Goal: Information Seeking & Learning: Learn about a topic

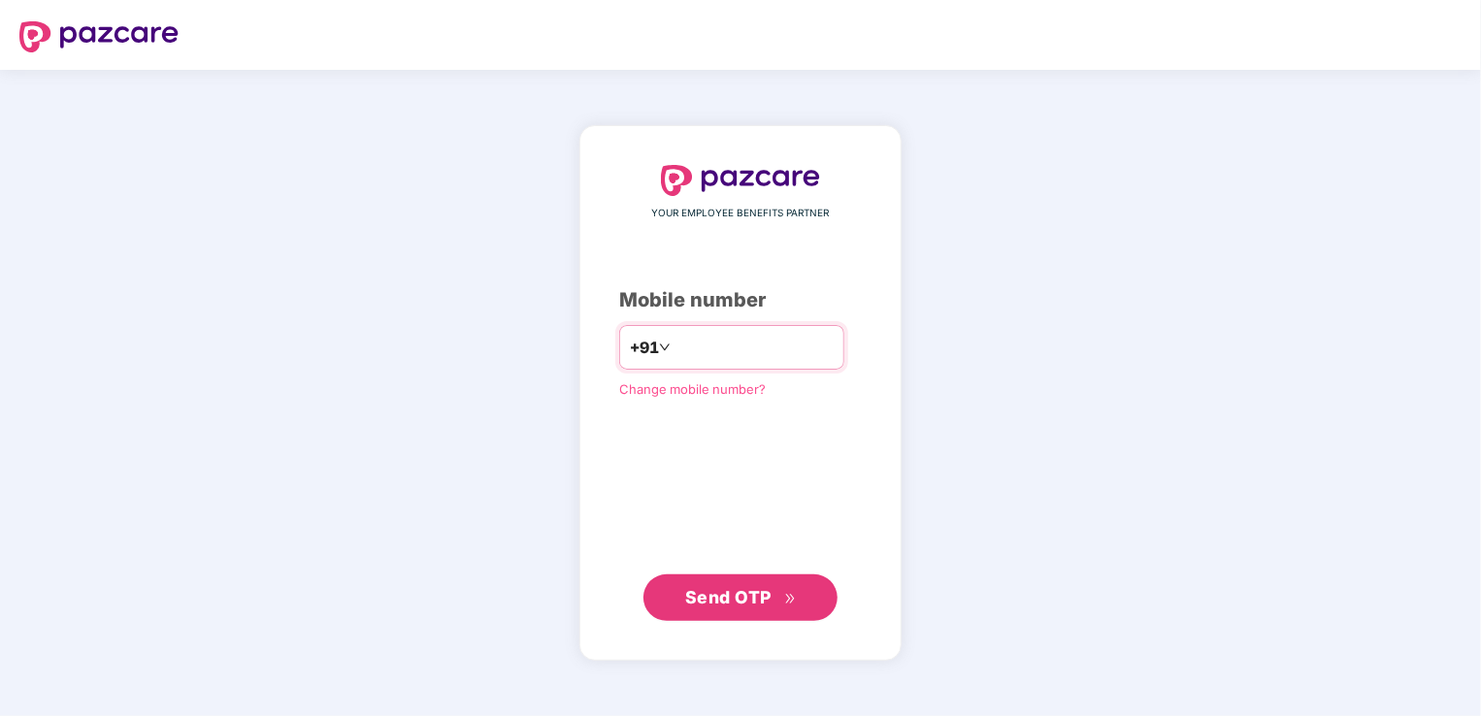
click at [695, 355] on input "number" at bounding box center [754, 347] width 159 height 31
type input "**********"
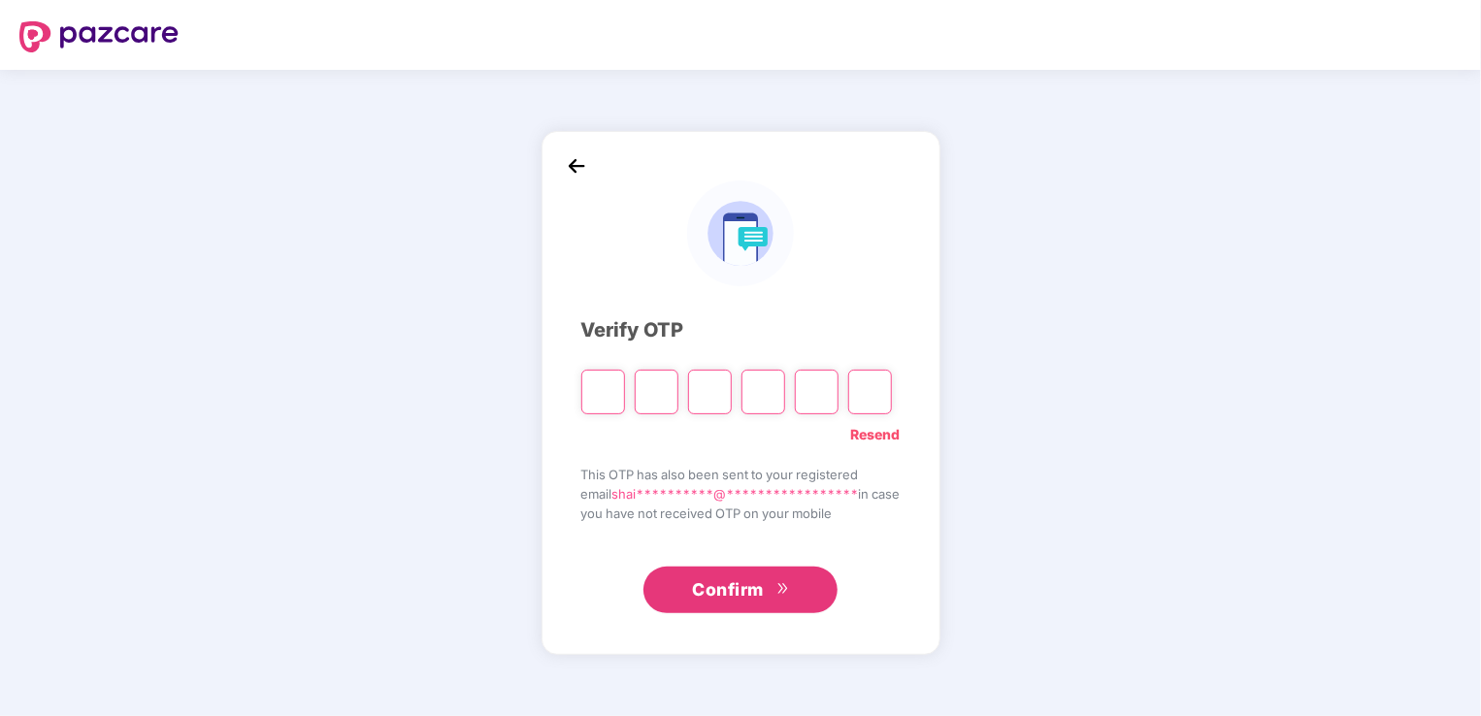
type input "*"
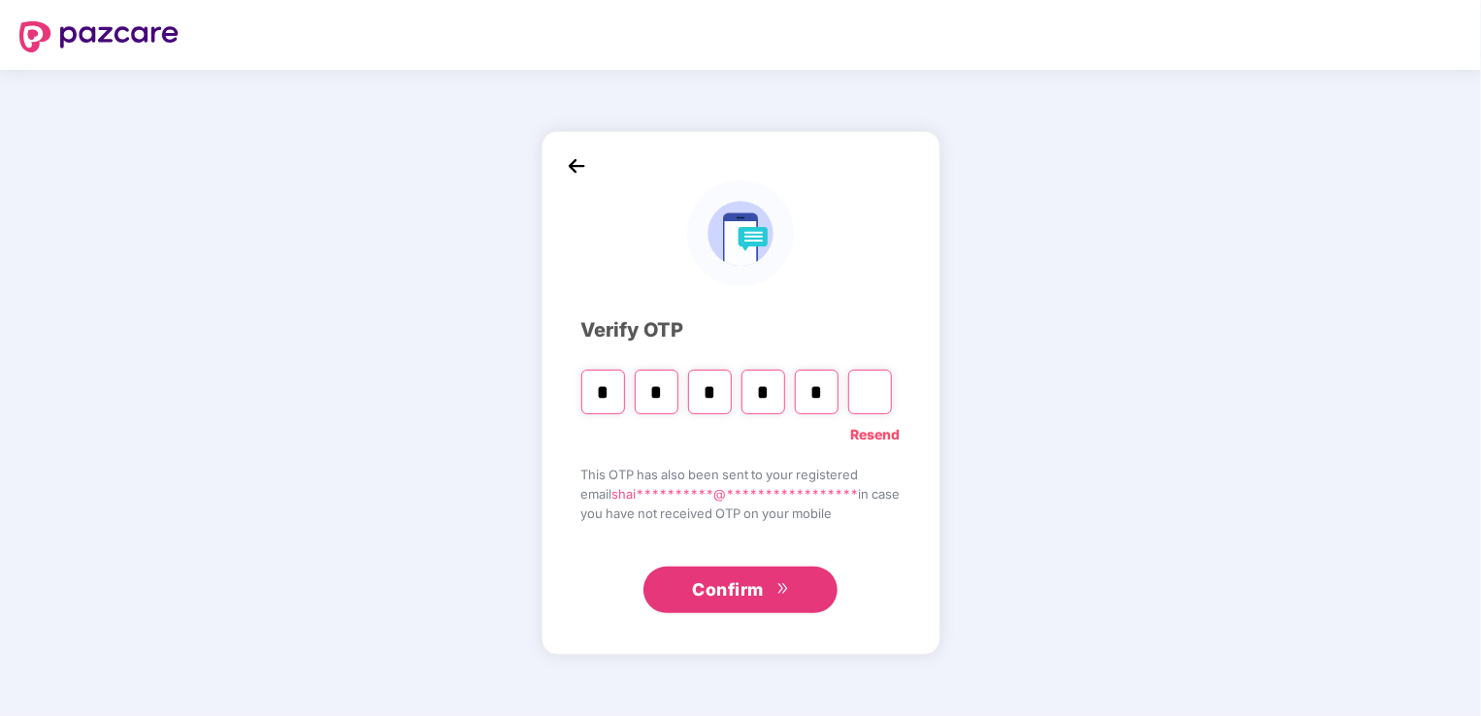
type input "*"
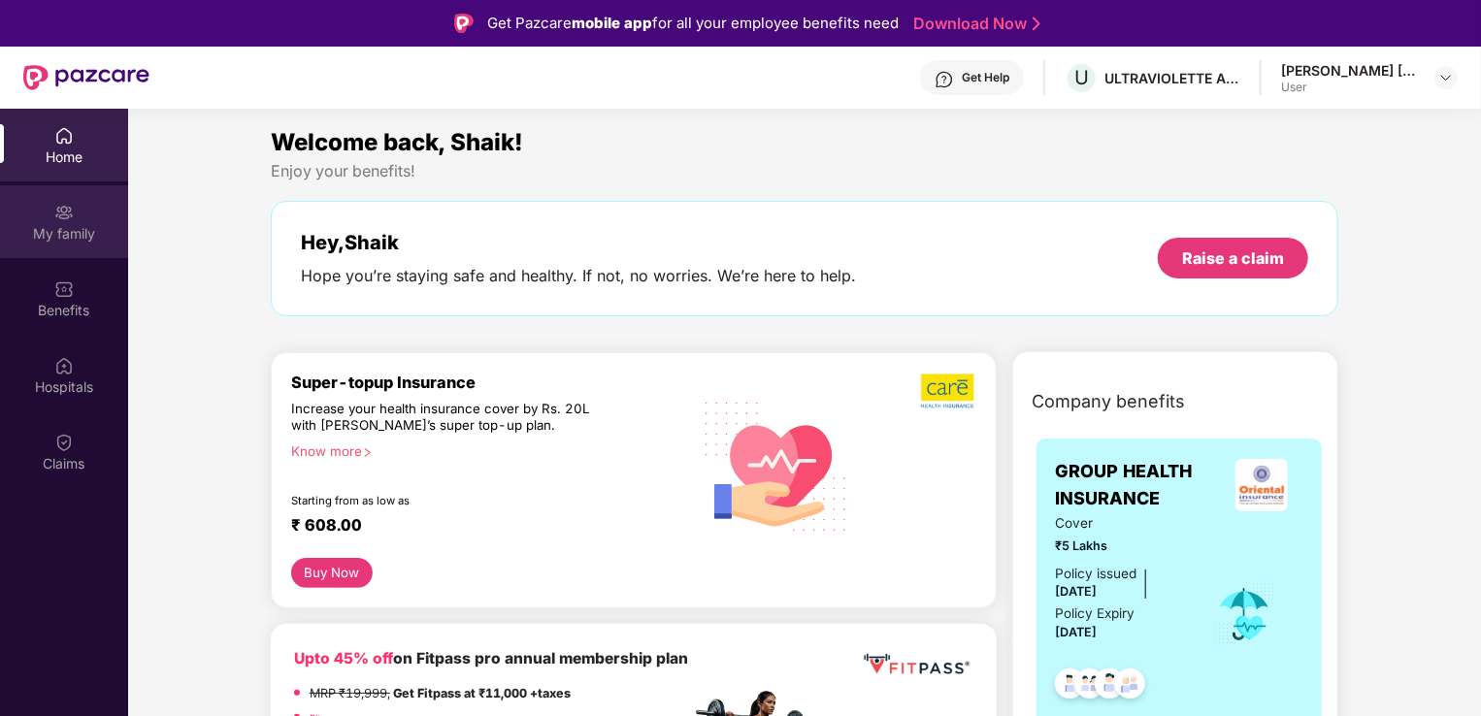
click at [74, 224] on div "My family" at bounding box center [64, 233] width 128 height 19
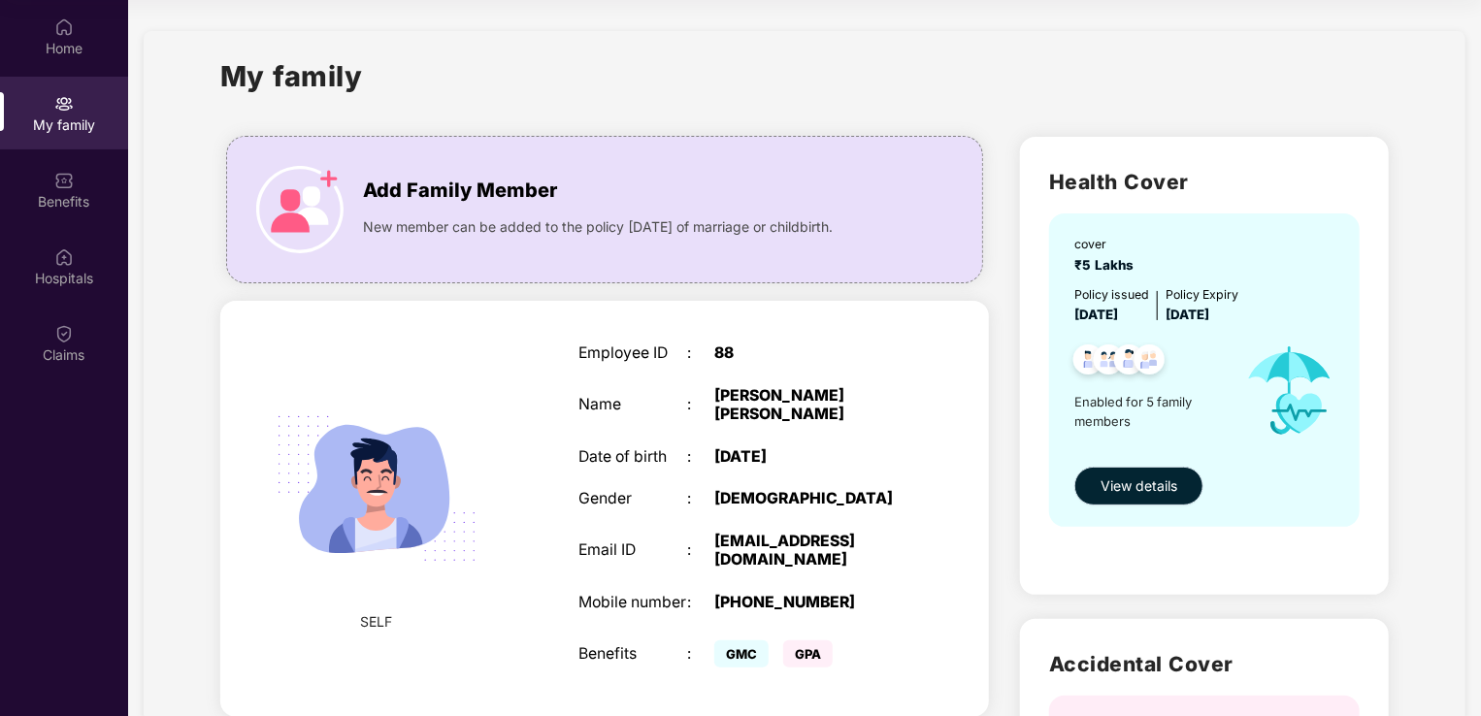
click at [1138, 487] on span "View details" at bounding box center [1139, 486] width 77 height 21
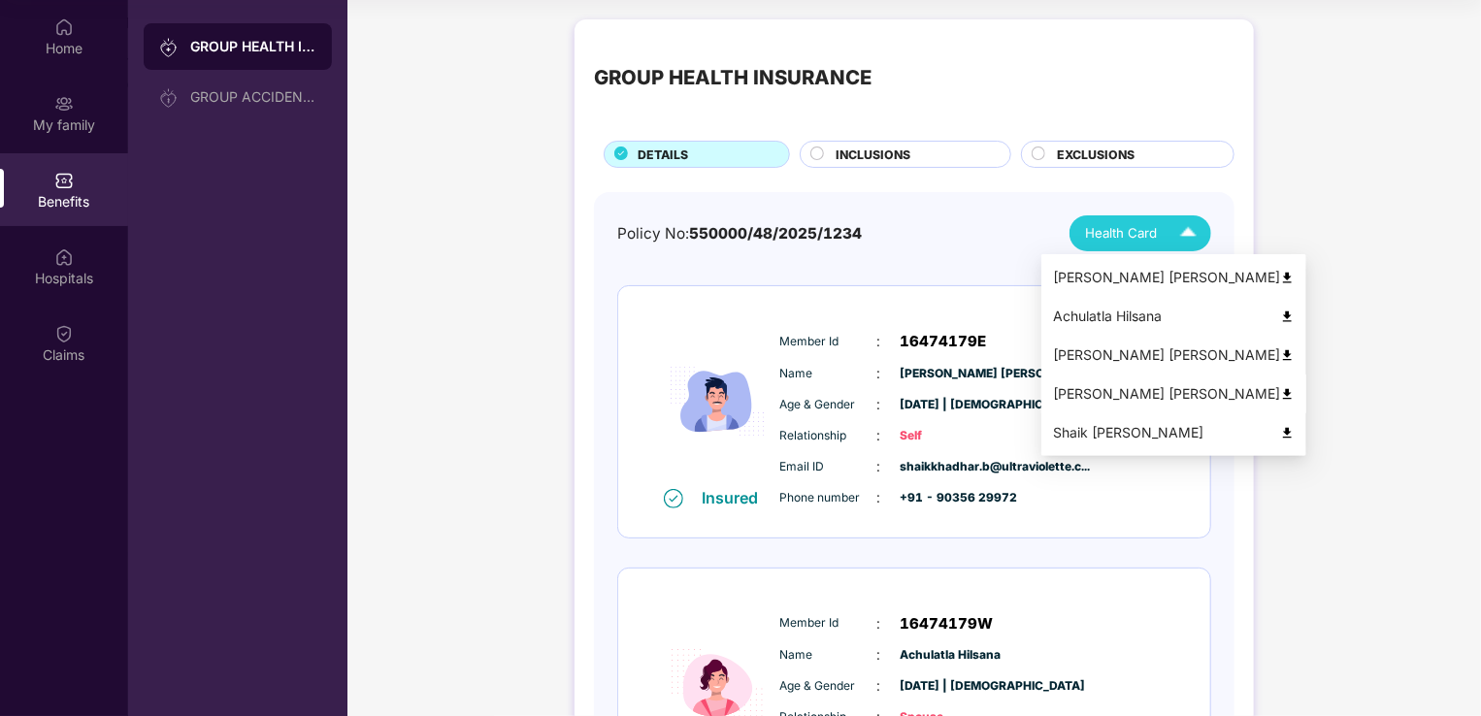
click at [1280, 397] on img at bounding box center [1287, 394] width 15 height 15
click at [1280, 428] on img at bounding box center [1287, 433] width 15 height 15
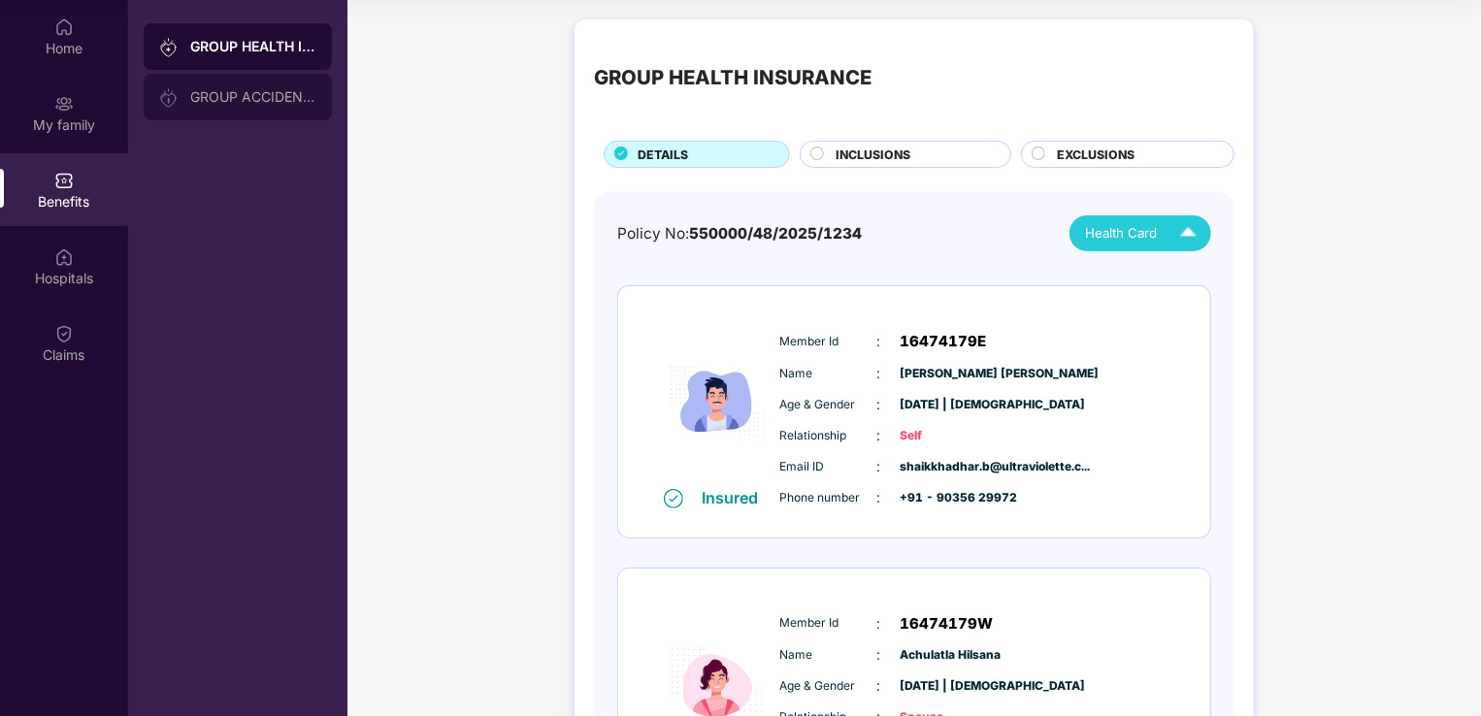
click at [260, 87] on div "GROUP ACCIDENTAL INSURANCE" at bounding box center [238, 97] width 188 height 47
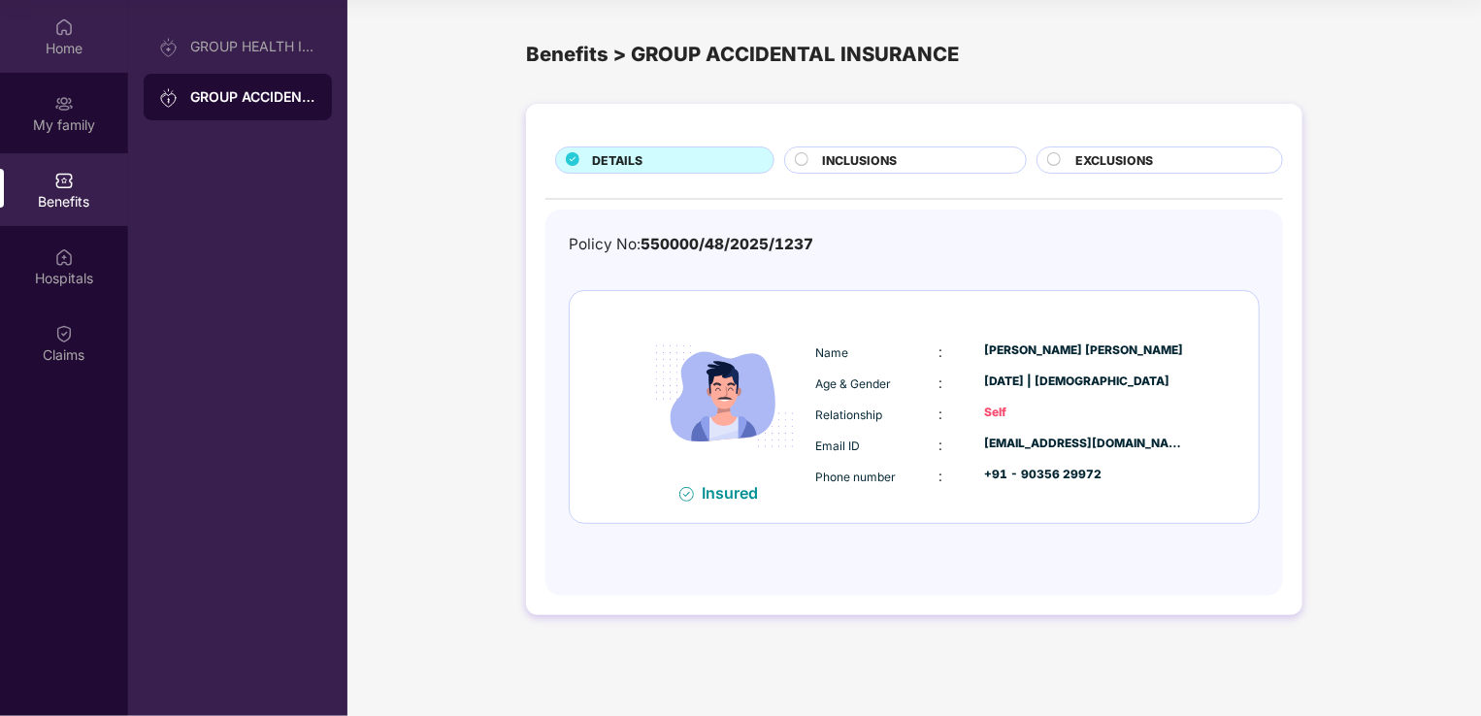
click at [66, 33] on img at bounding box center [63, 26] width 19 height 19
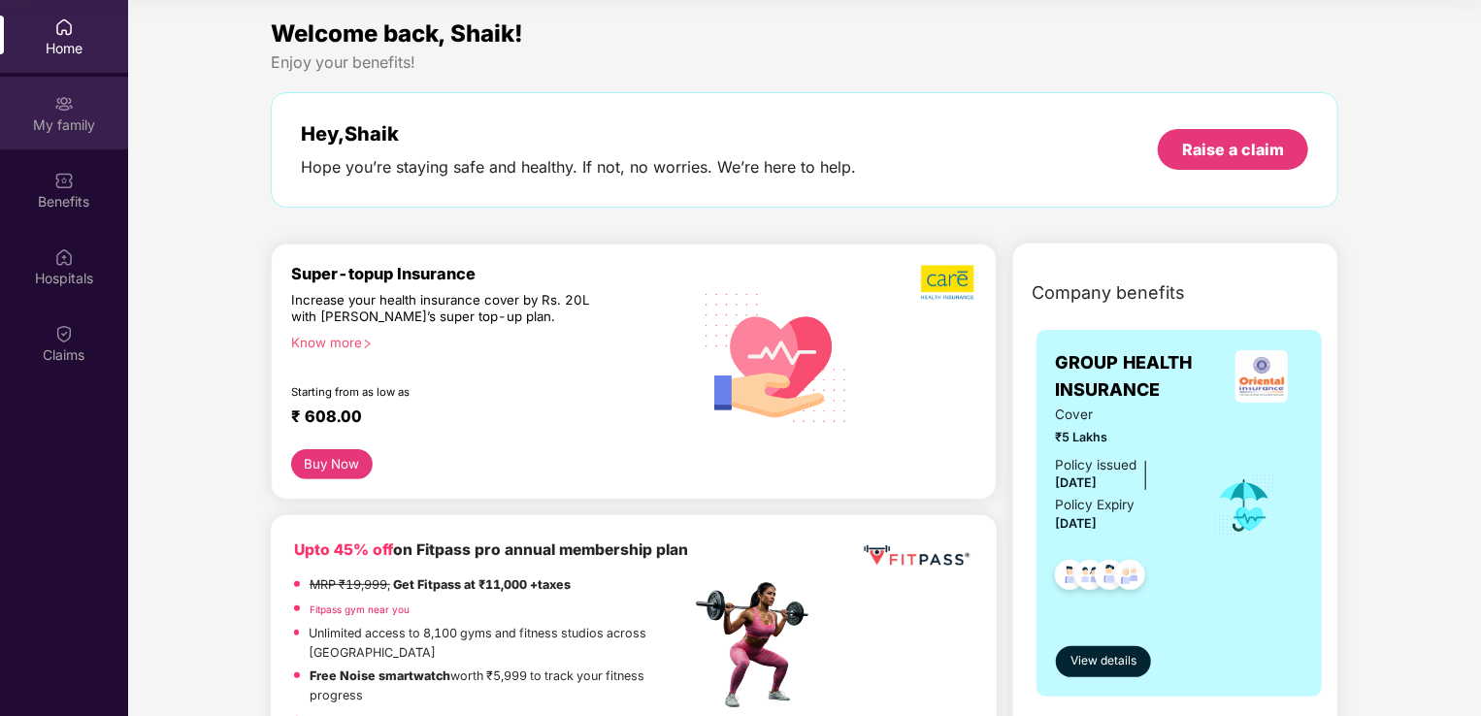
click at [59, 115] on div "My family" at bounding box center [64, 124] width 128 height 19
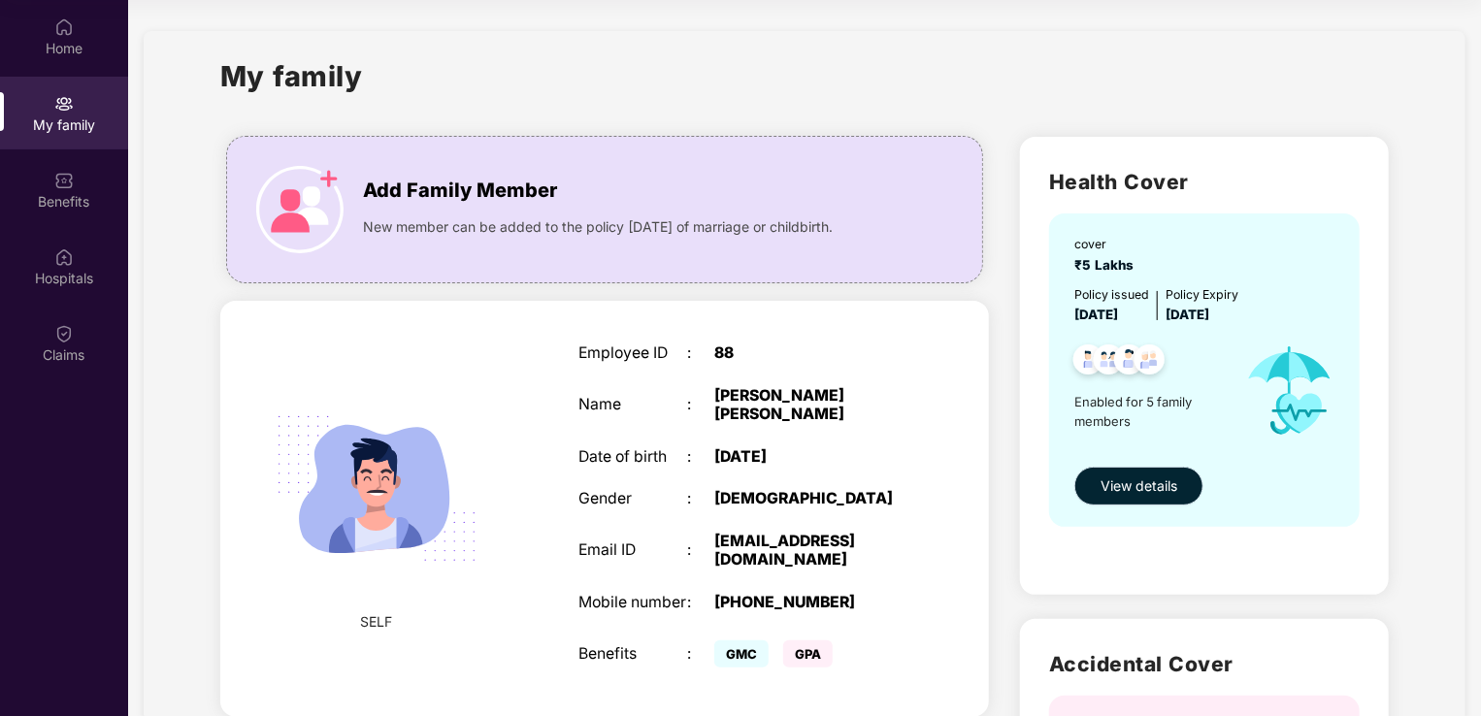
click at [1149, 488] on span "View details" at bounding box center [1139, 486] width 77 height 21
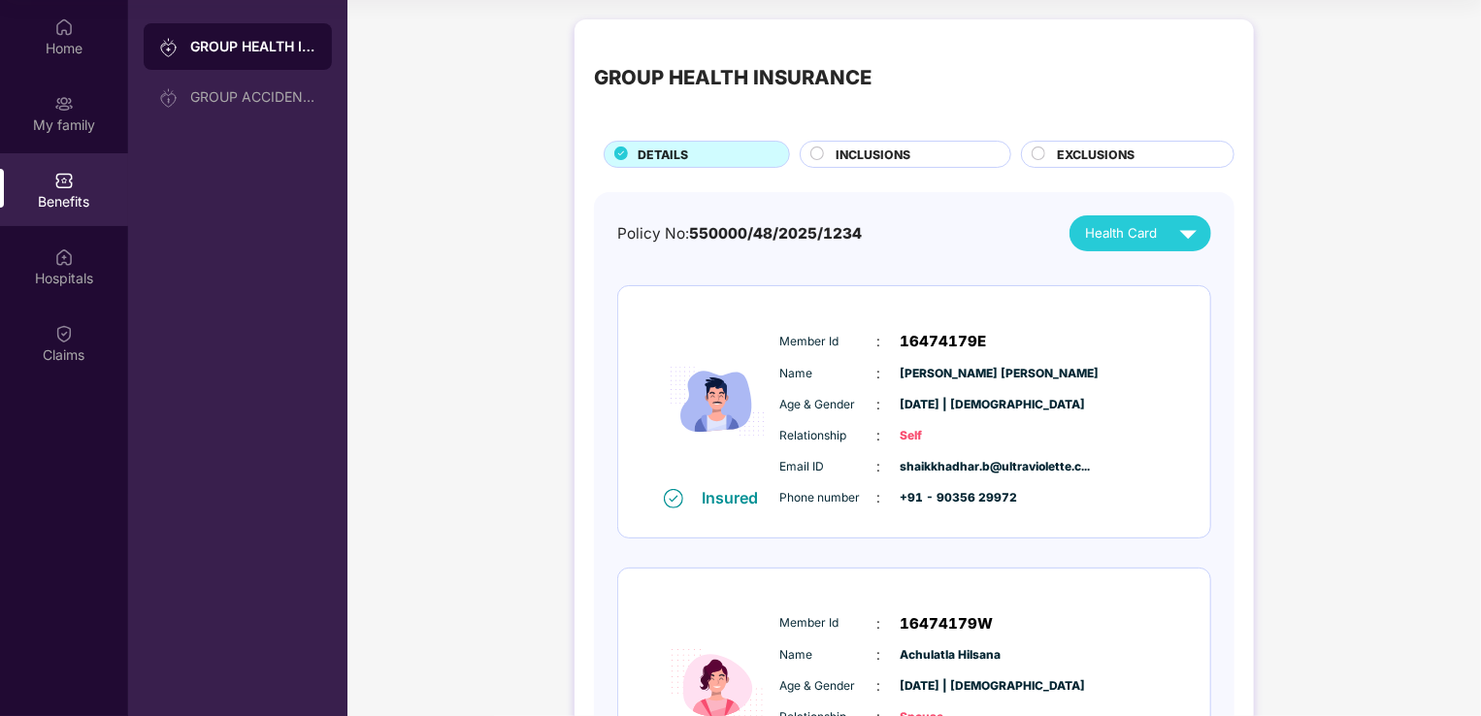
click at [848, 147] on span "INCLUSIONS" at bounding box center [874, 155] width 75 height 18
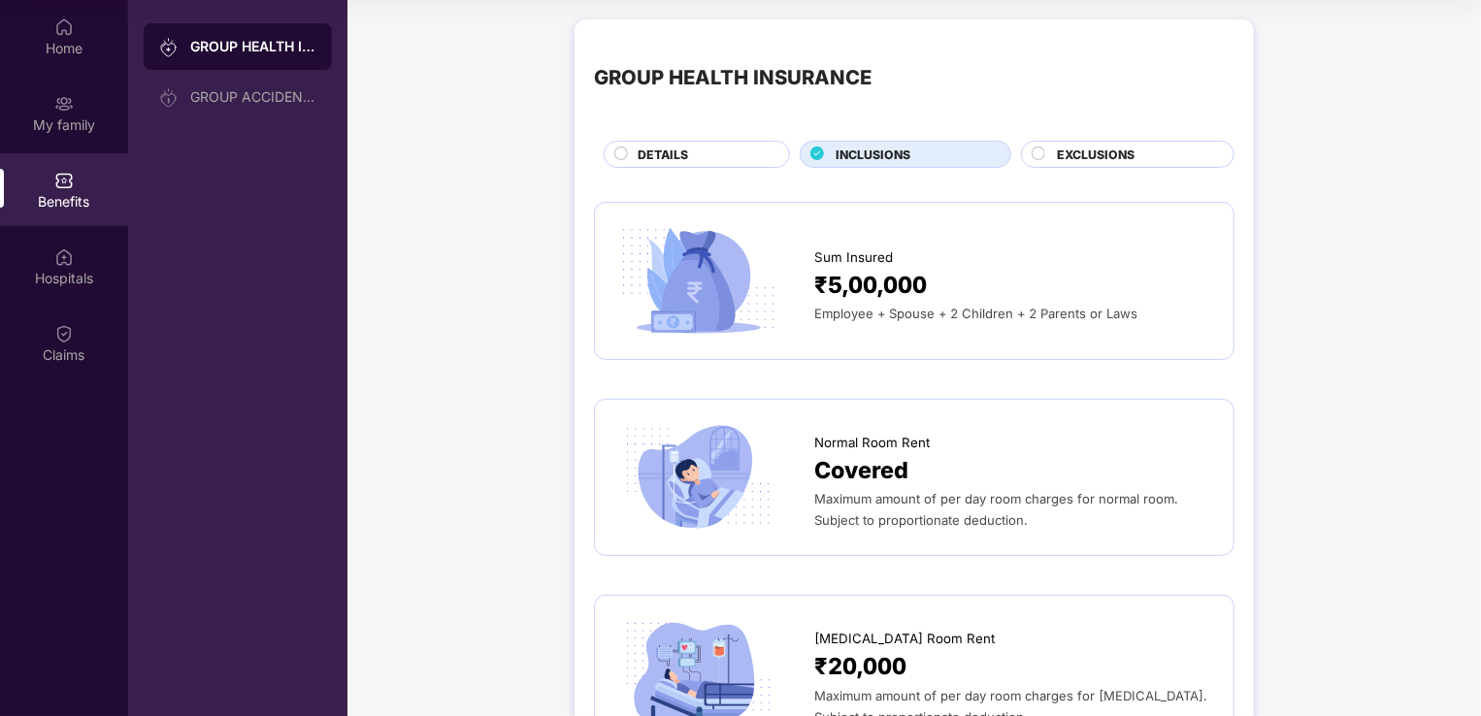
click at [1101, 157] on span "EXCLUSIONS" at bounding box center [1096, 155] width 78 height 18
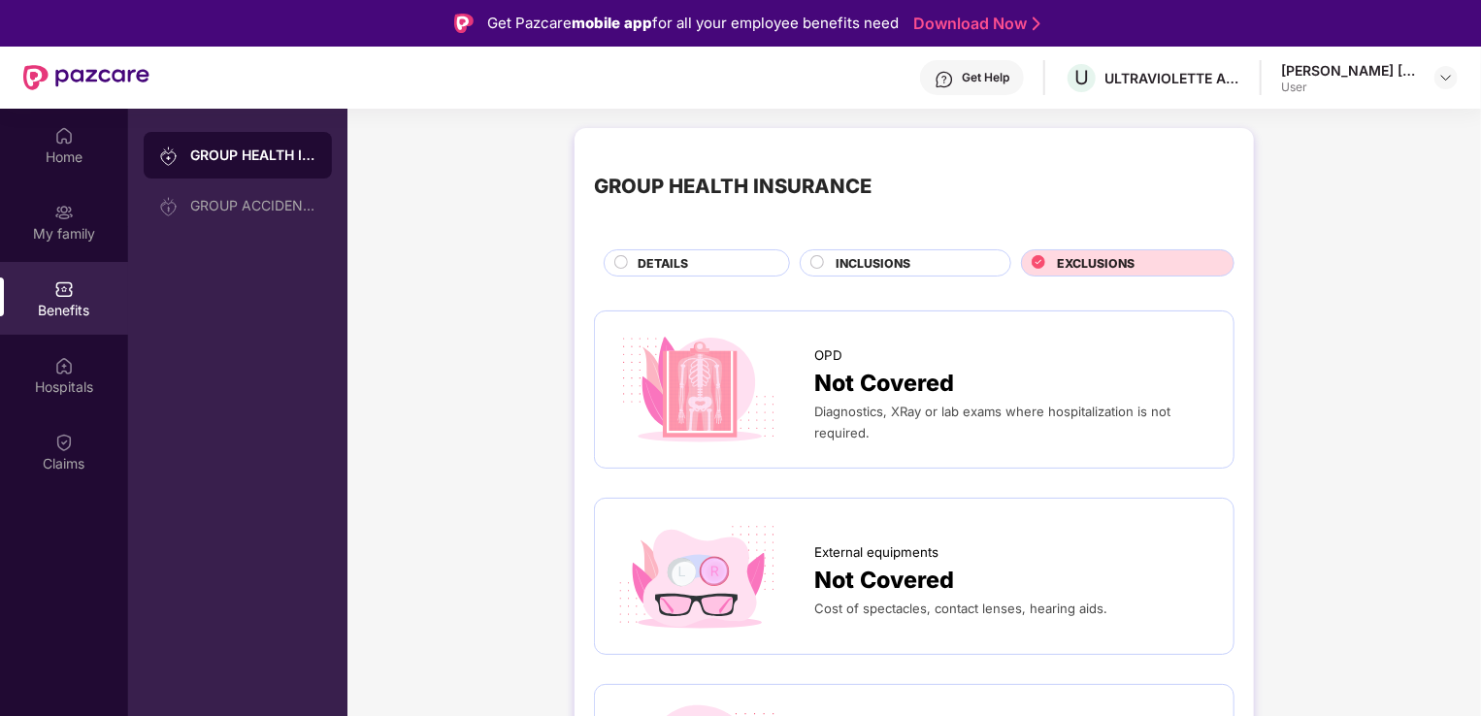
click at [814, 259] on circle at bounding box center [817, 262] width 13 height 13
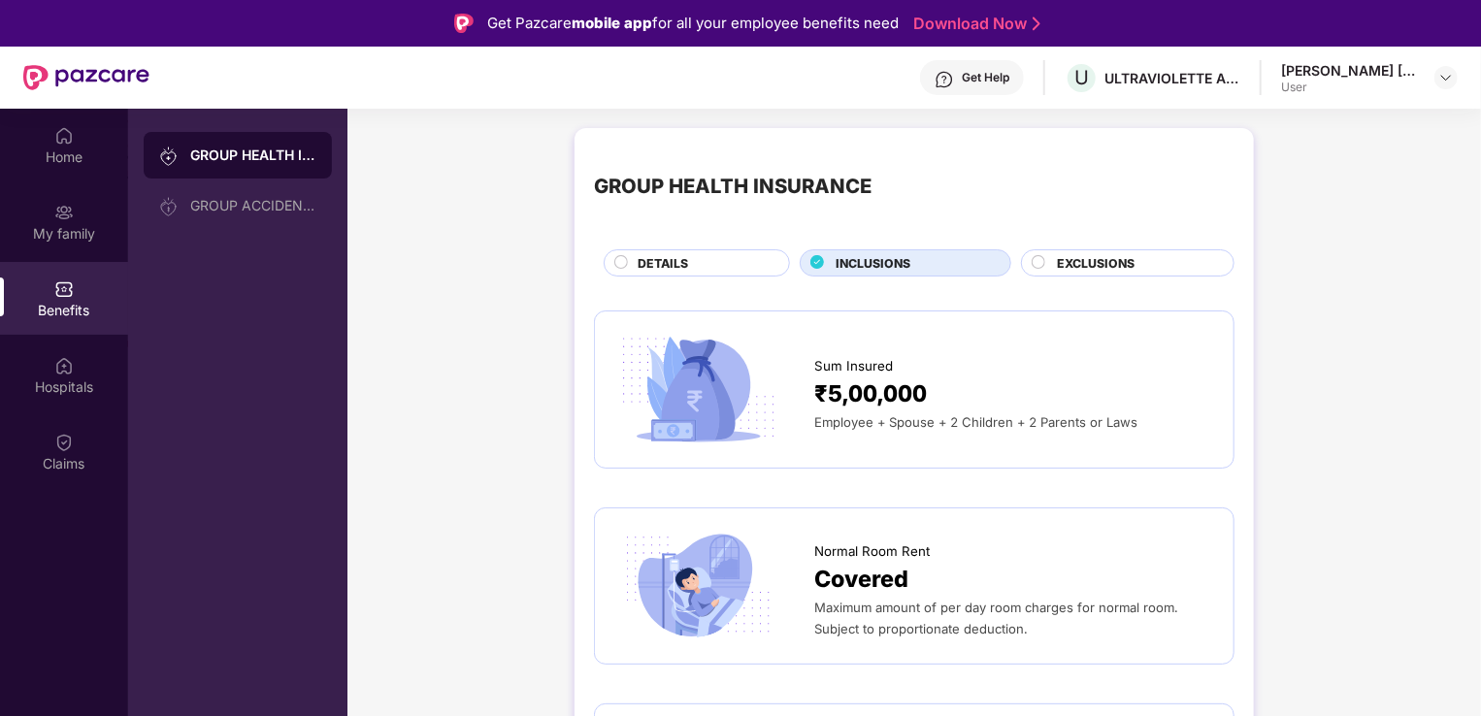
click at [640, 260] on span "DETAILS" at bounding box center [663, 263] width 50 height 18
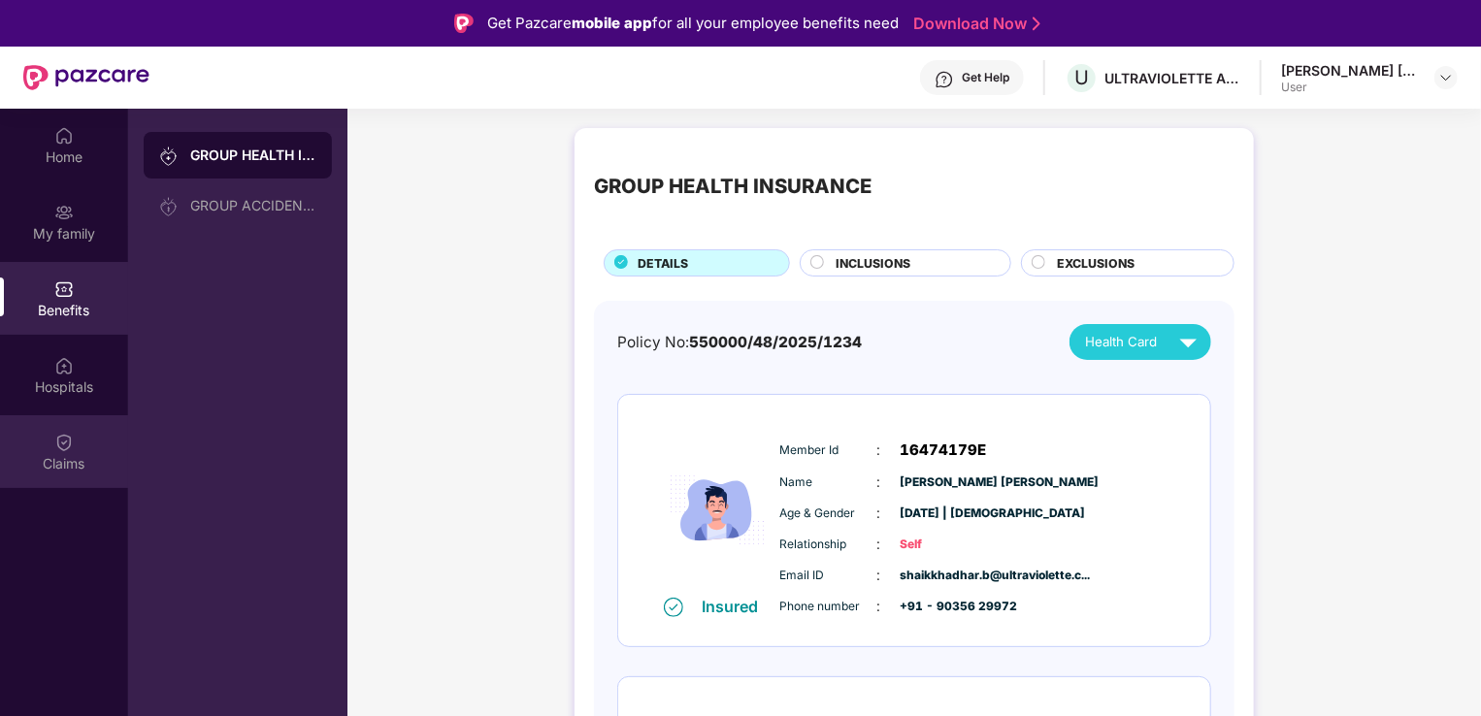
click at [49, 448] on div "Claims" at bounding box center [64, 451] width 128 height 73
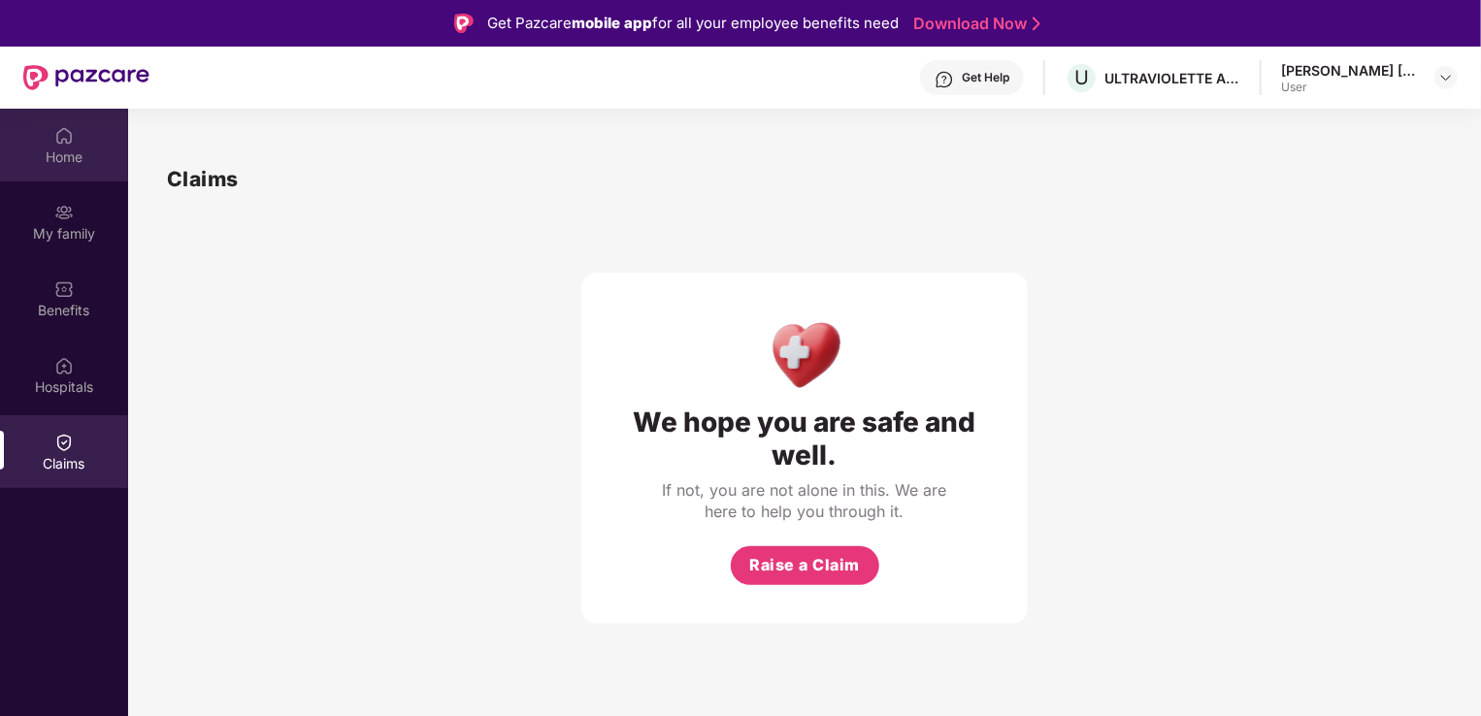
click at [58, 138] on img at bounding box center [63, 135] width 19 height 19
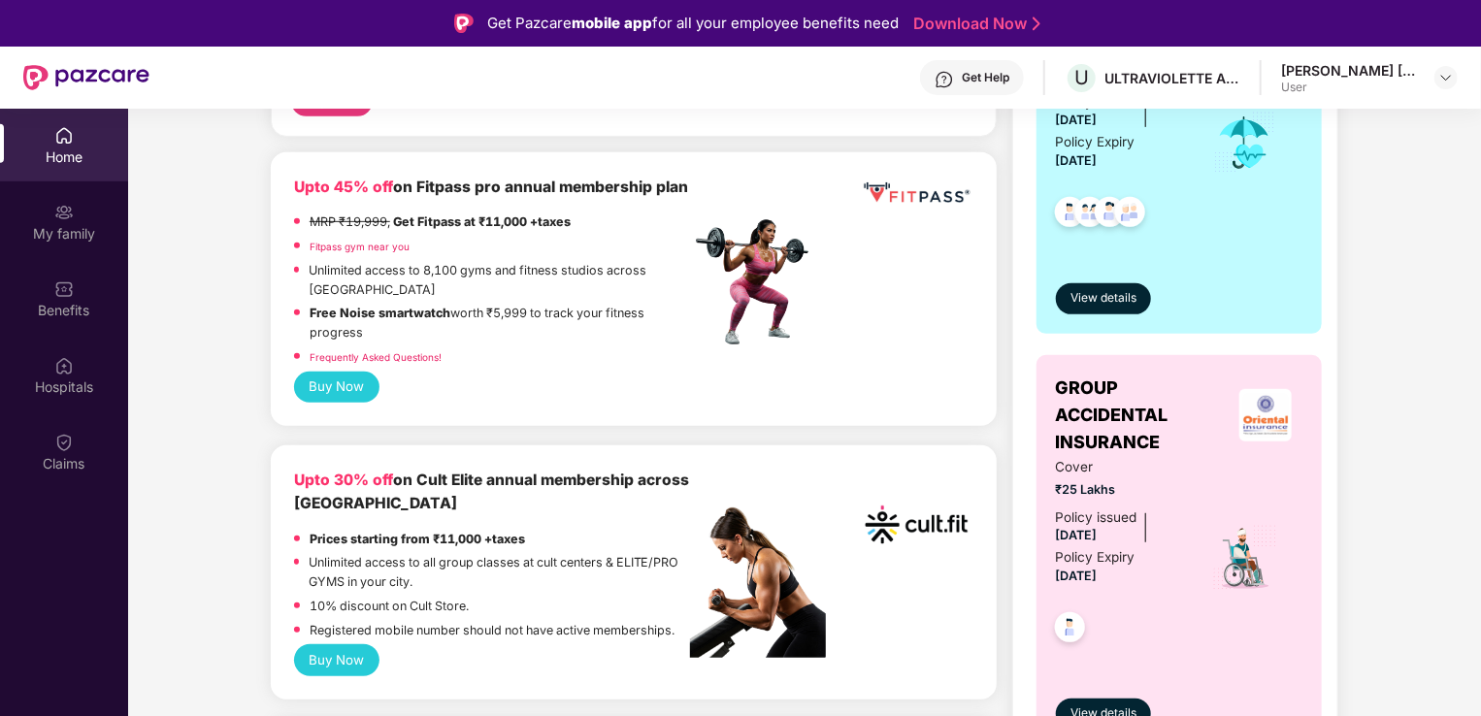
scroll to position [562, 0]
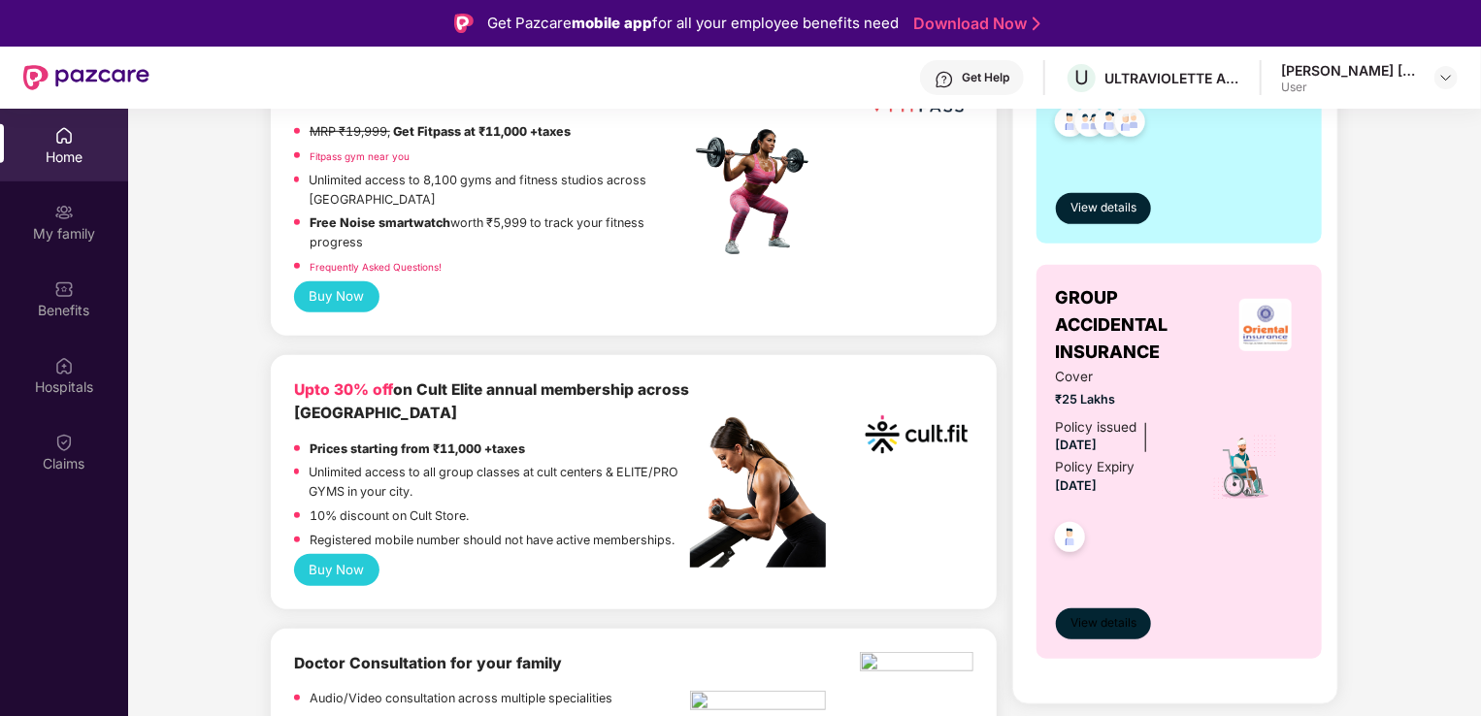
click at [1087, 615] on span "View details" at bounding box center [1104, 623] width 66 height 18
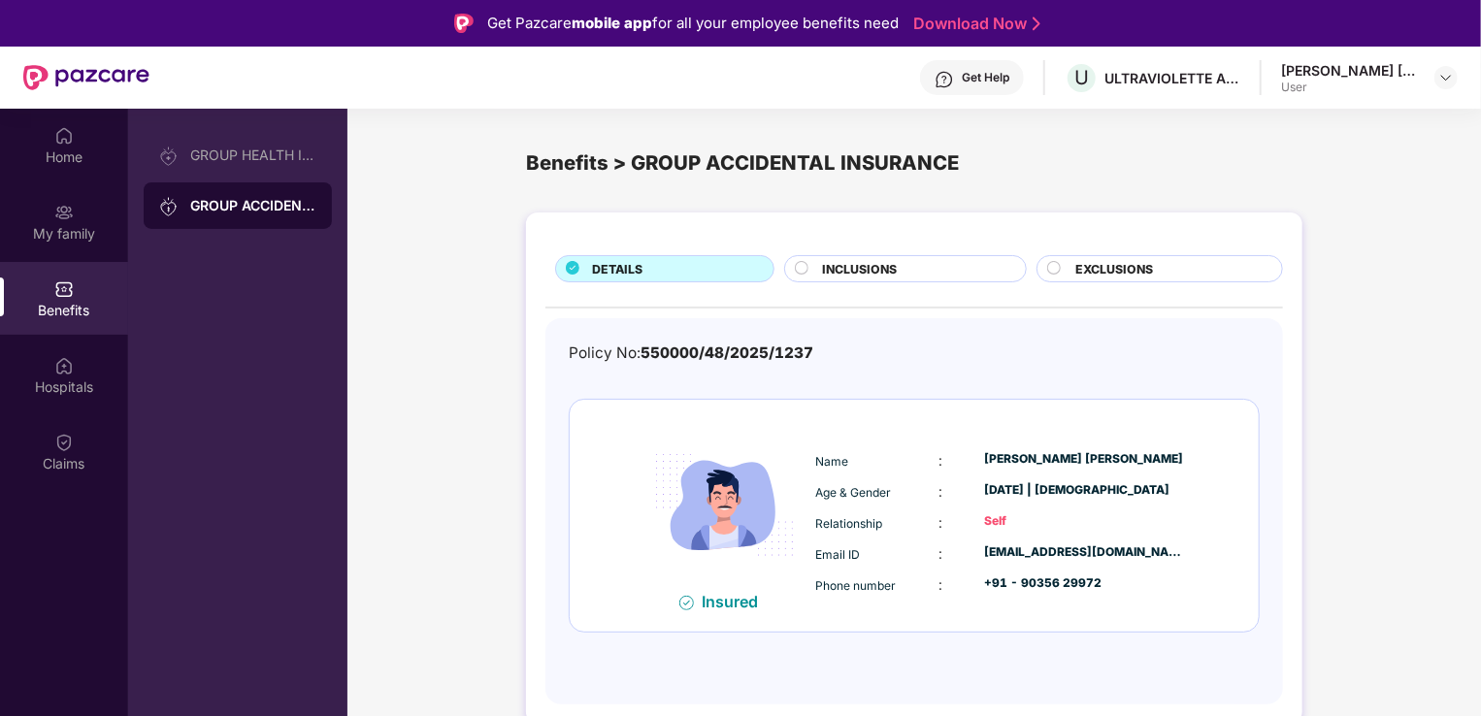
click at [828, 271] on span "INCLUSIONS" at bounding box center [860, 269] width 75 height 18
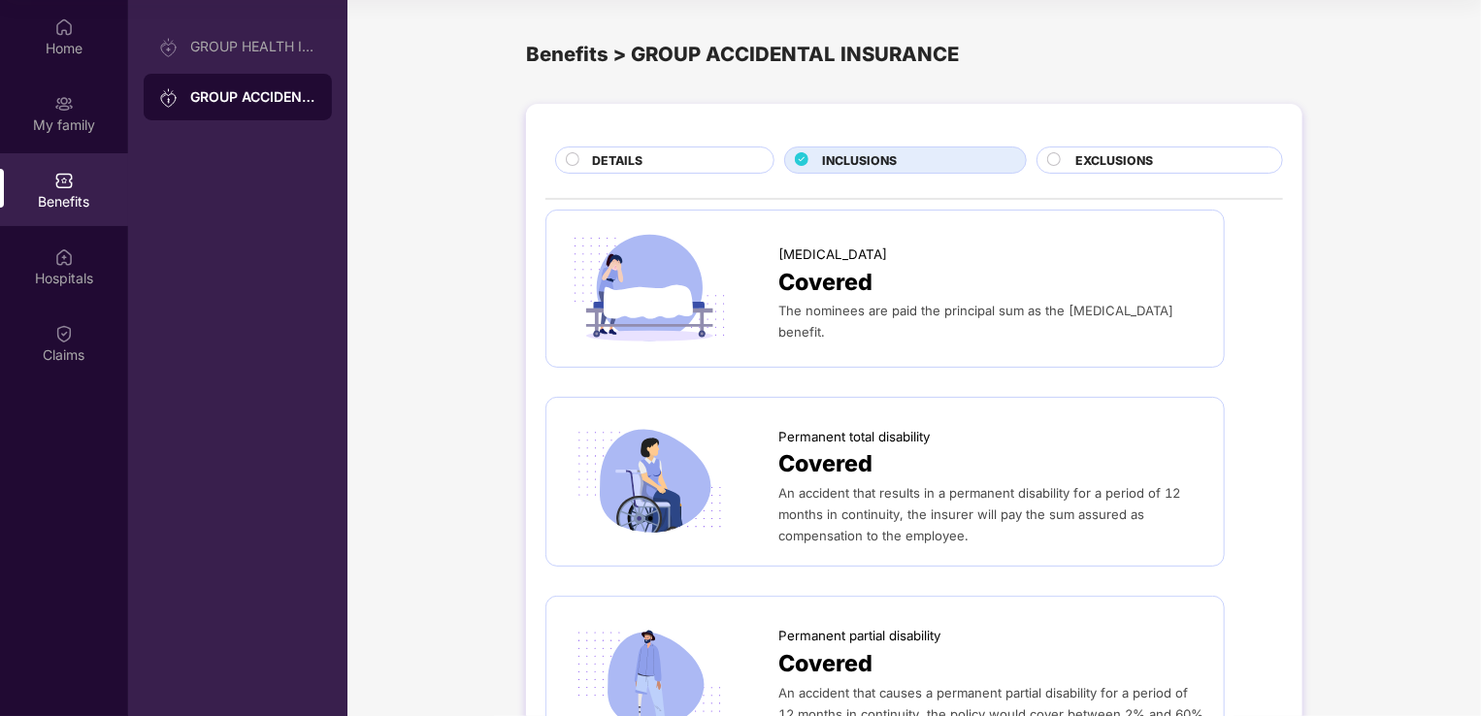
click at [1051, 163] on circle at bounding box center [1054, 159] width 13 height 13
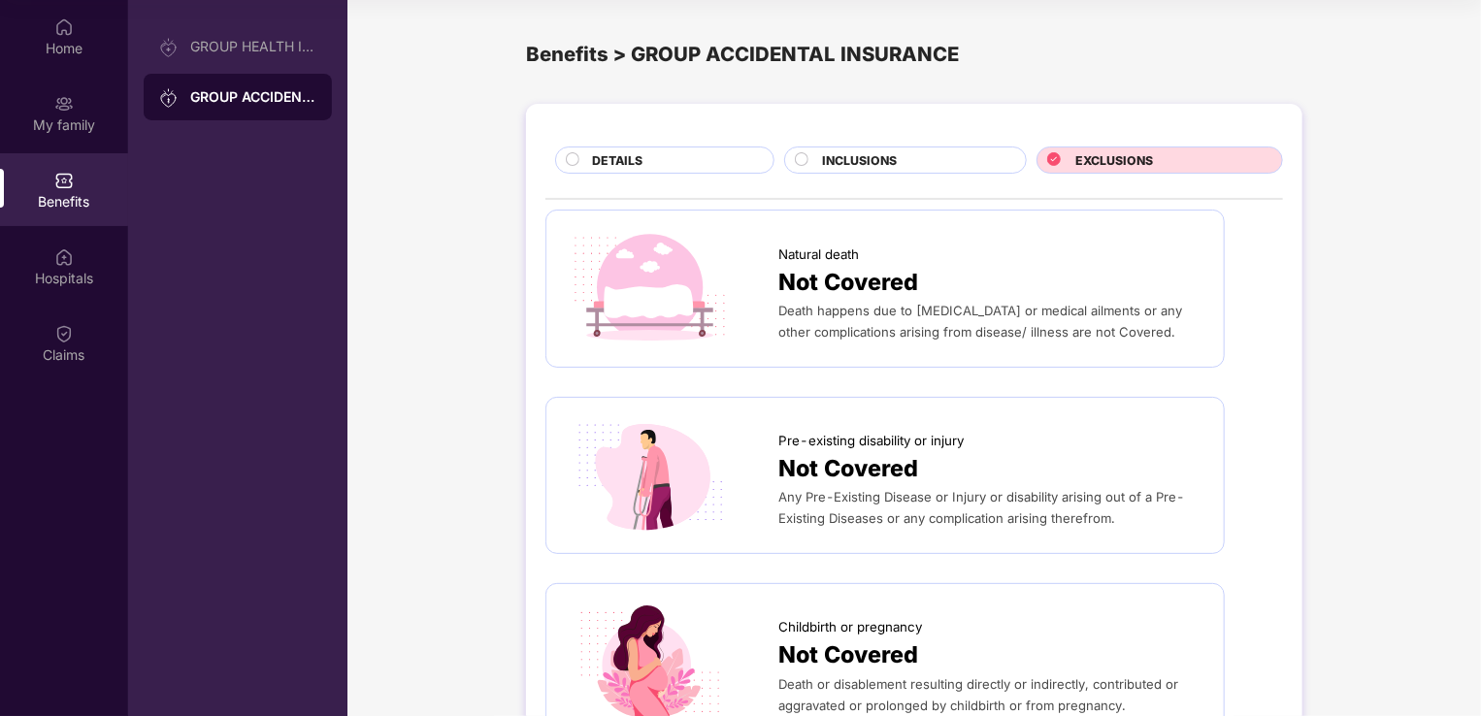
click at [640, 157] on span "DETAILS" at bounding box center [617, 160] width 50 height 18
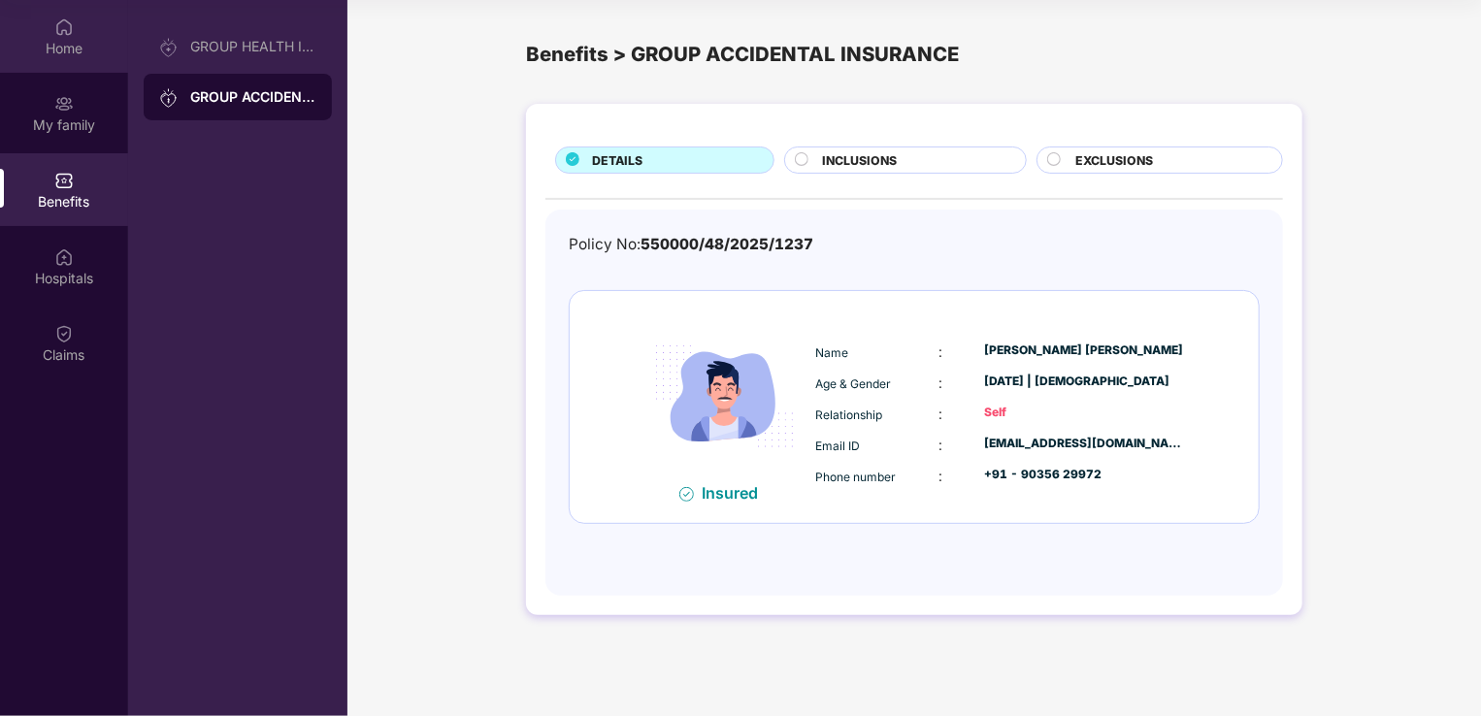
click at [60, 49] on div "Home" at bounding box center [64, 48] width 128 height 19
